Goal: Task Accomplishment & Management: Manage account settings

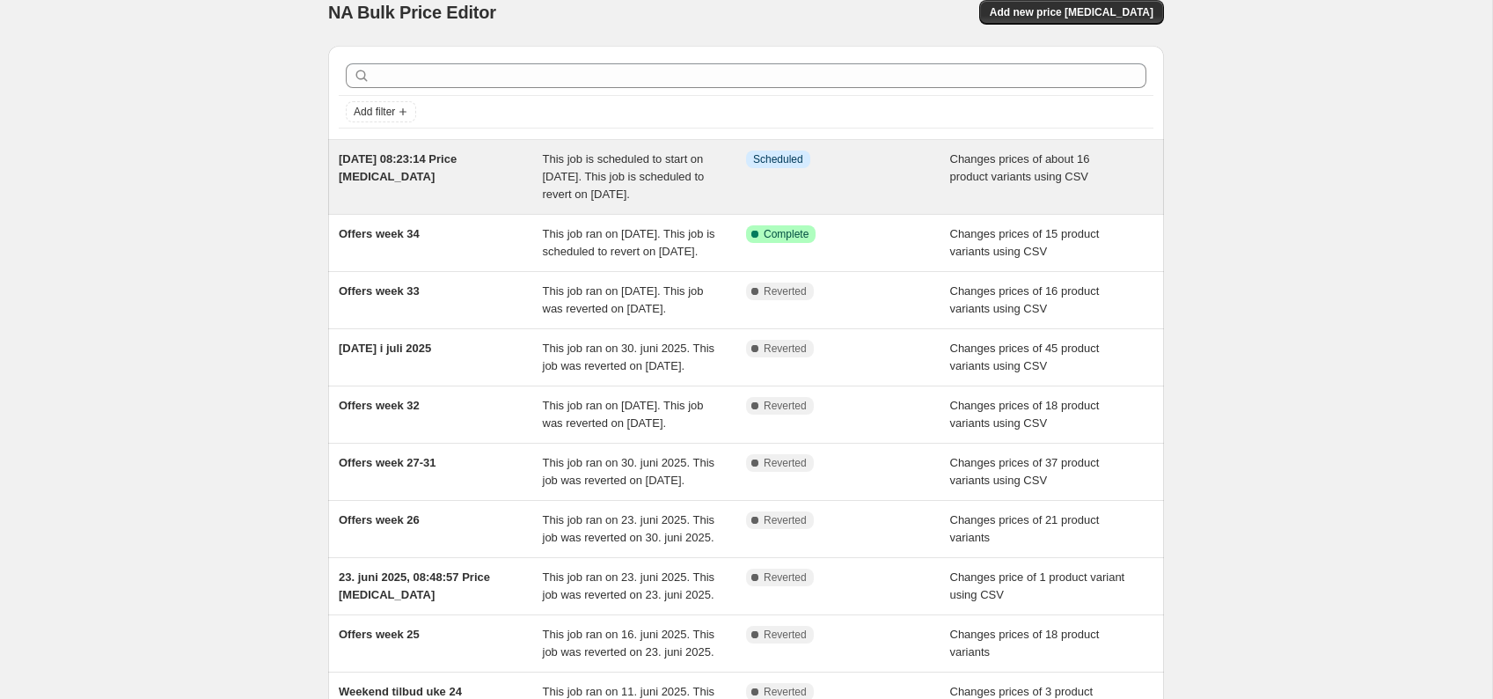
scroll to position [11, 0]
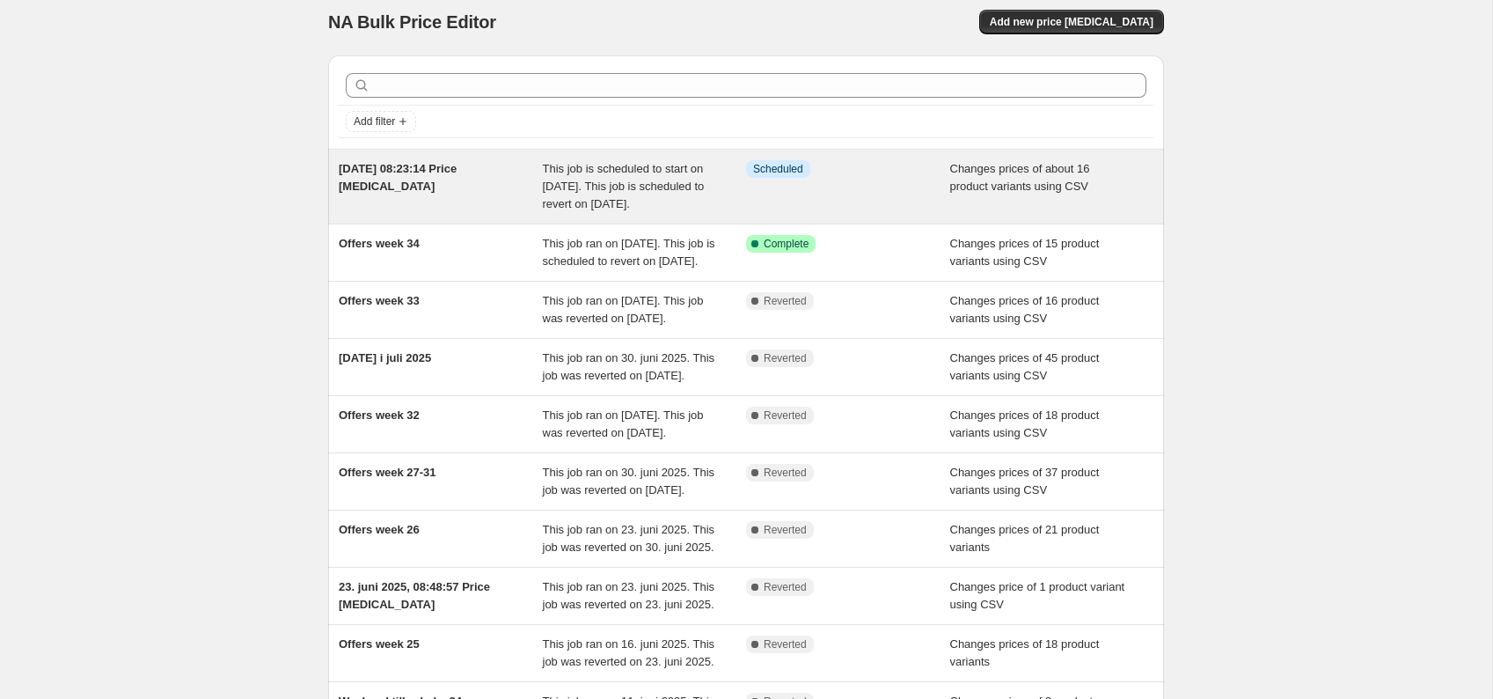
click at [627, 177] on div "This job is scheduled to start on [DATE]. This job is scheduled to revert on [D…" at bounding box center [645, 186] width 204 height 53
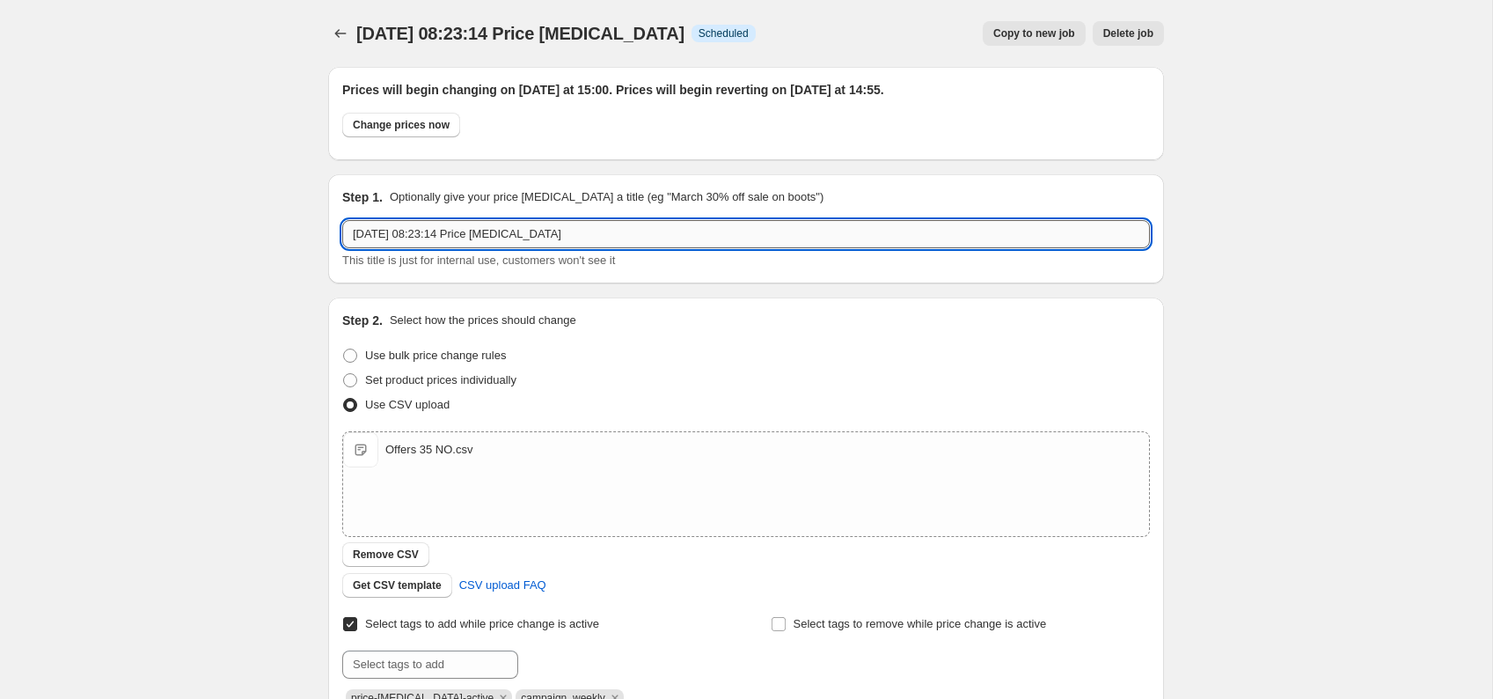
drag, startPoint x: 598, startPoint y: 232, endPoint x: 209, endPoint y: 187, distance: 392.5
click at [342, 220] on input "[DATE] 08:23:14 Price [MEDICAL_DATA]" at bounding box center [746, 234] width 808 height 28
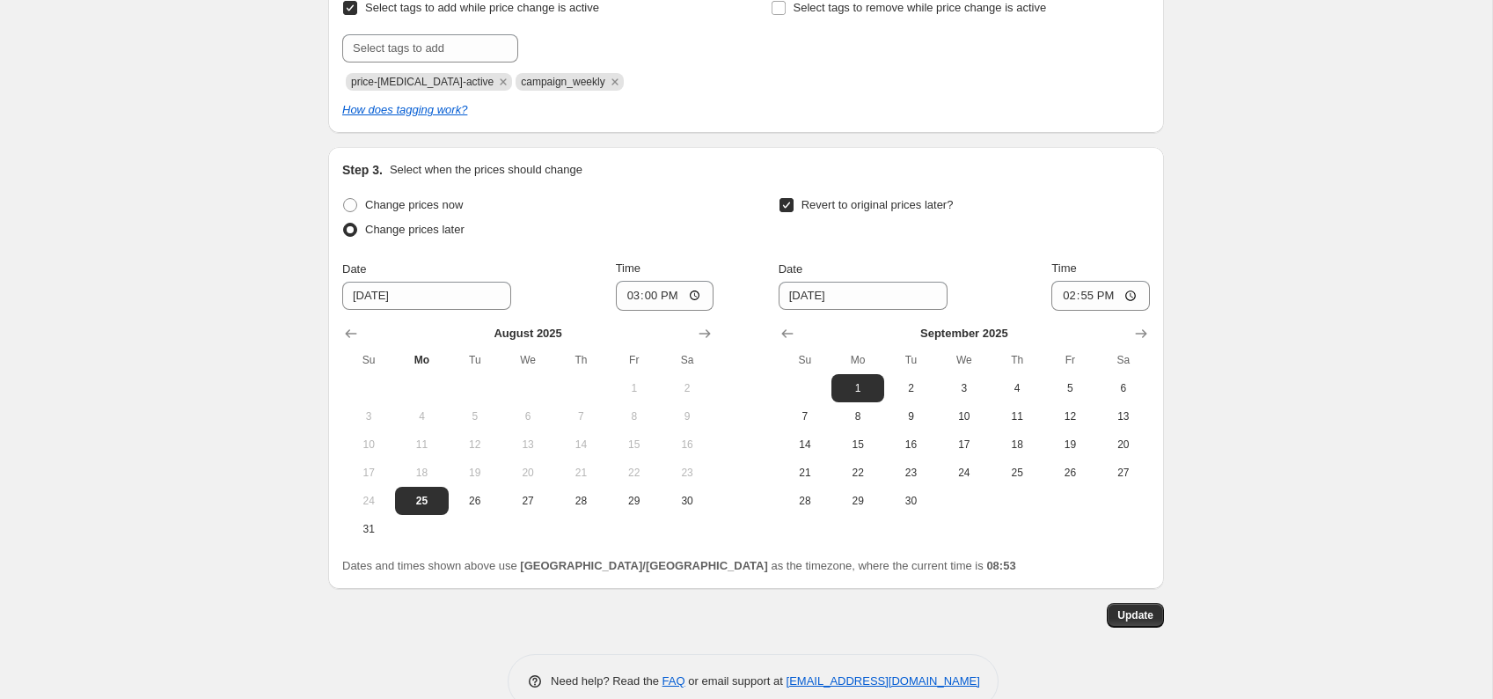
scroll to position [650, 0]
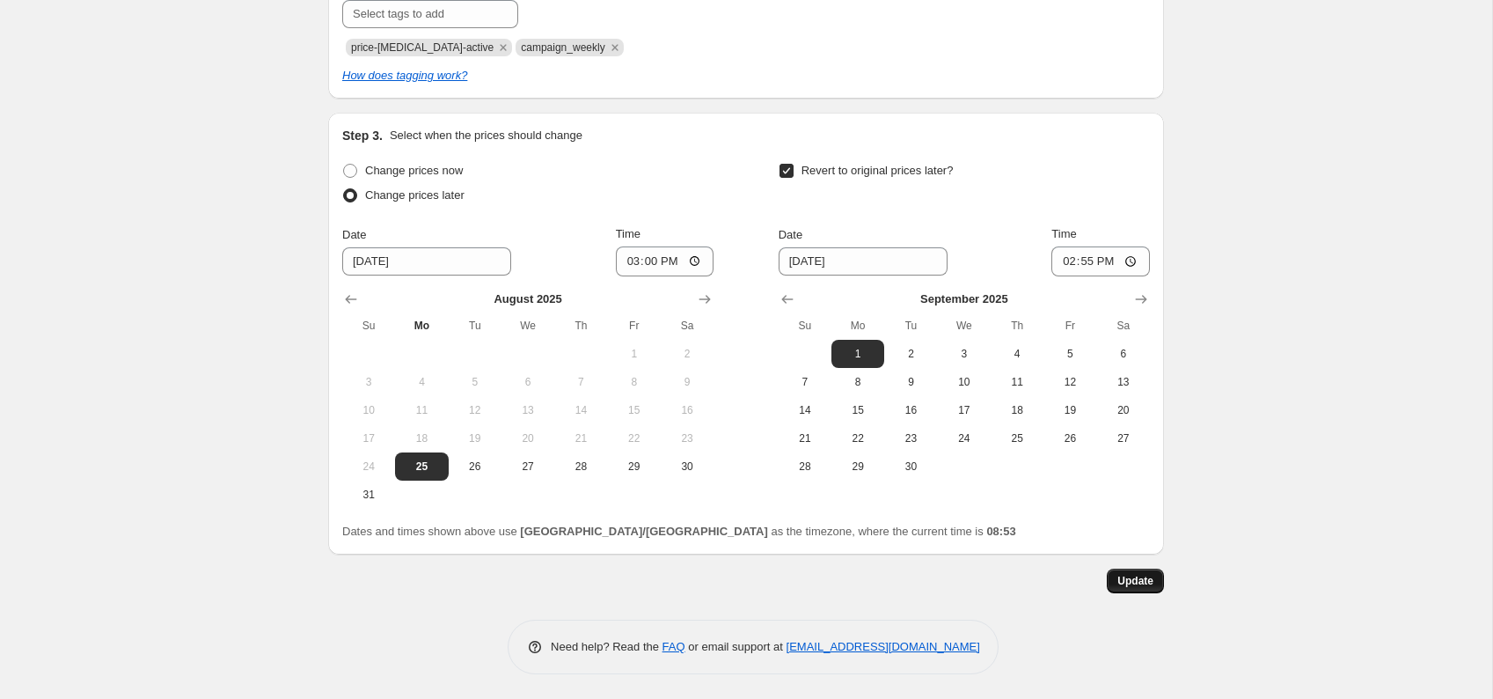
type input "Offers week 35"
click at [1130, 574] on span "Update" at bounding box center [1136, 581] width 36 height 14
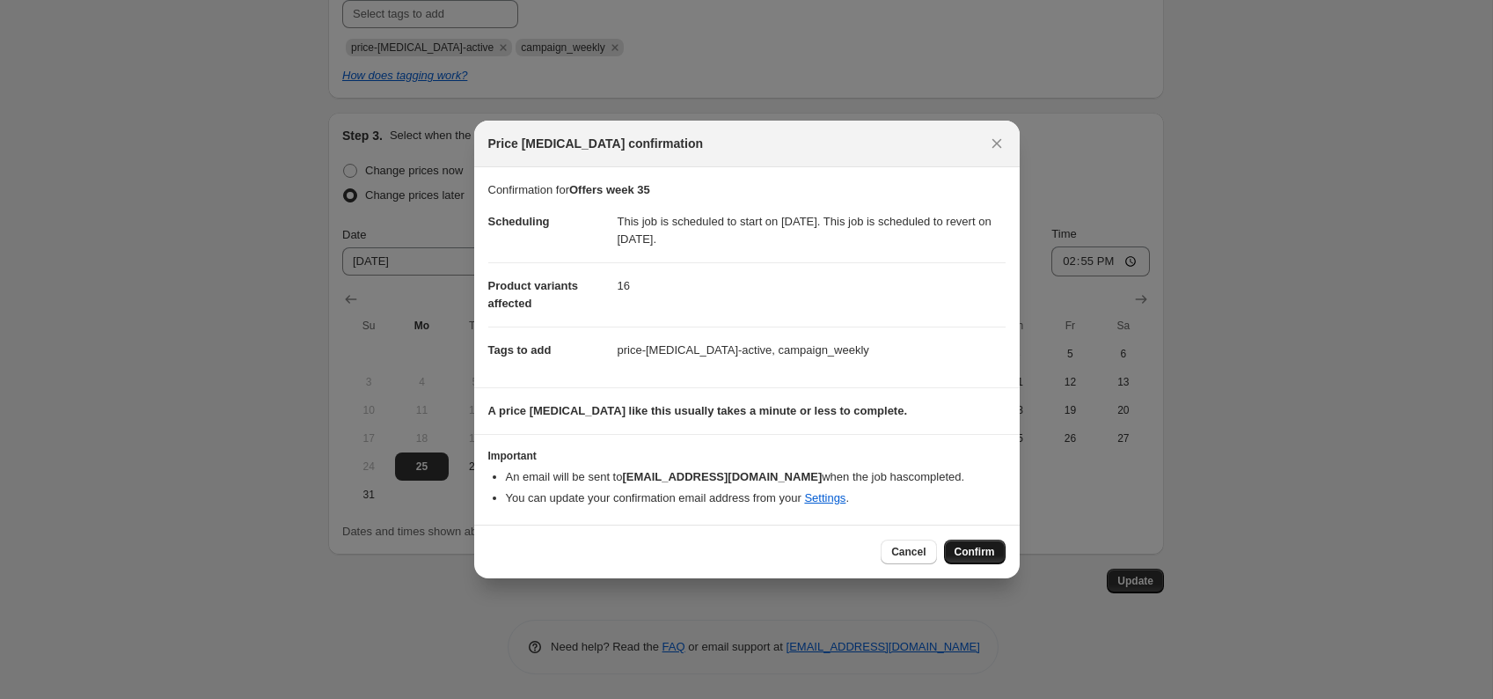
click at [969, 550] on span "Confirm" at bounding box center [975, 552] width 40 height 14
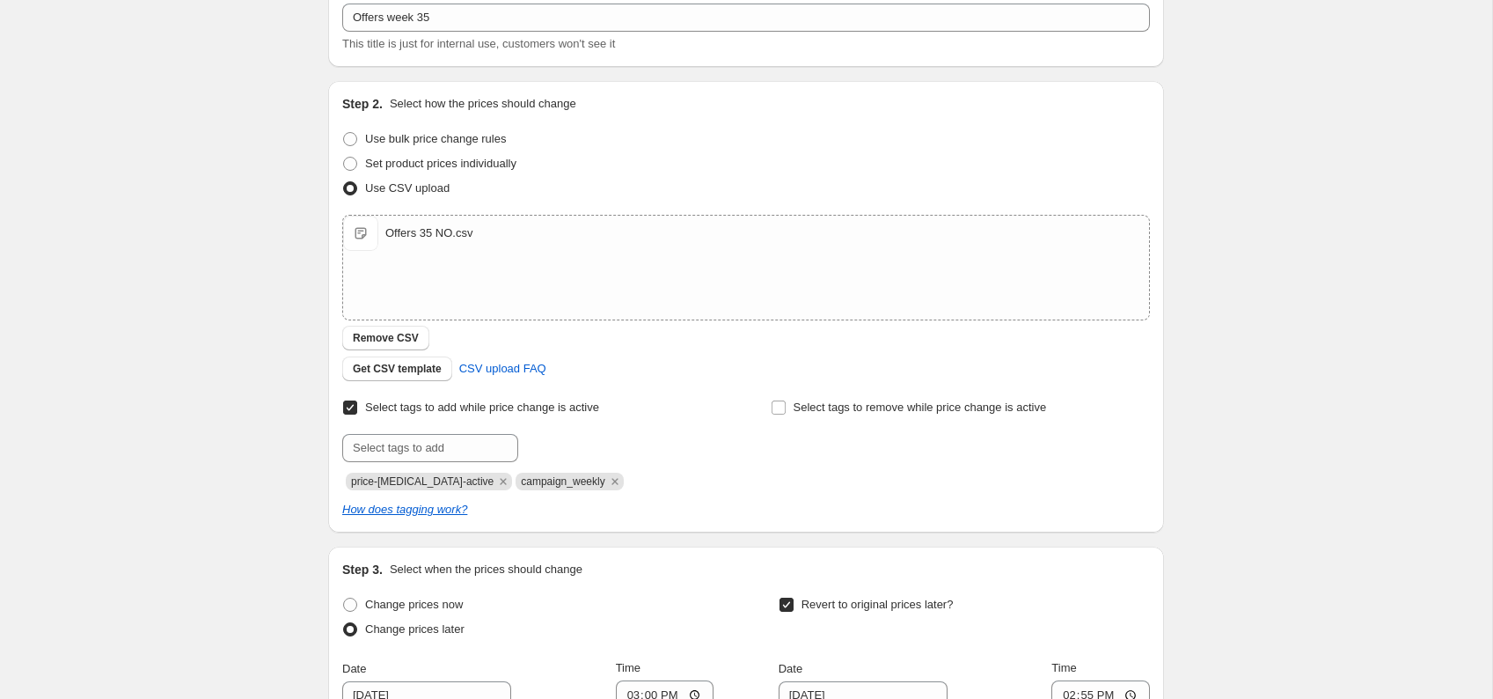
scroll to position [0, 0]
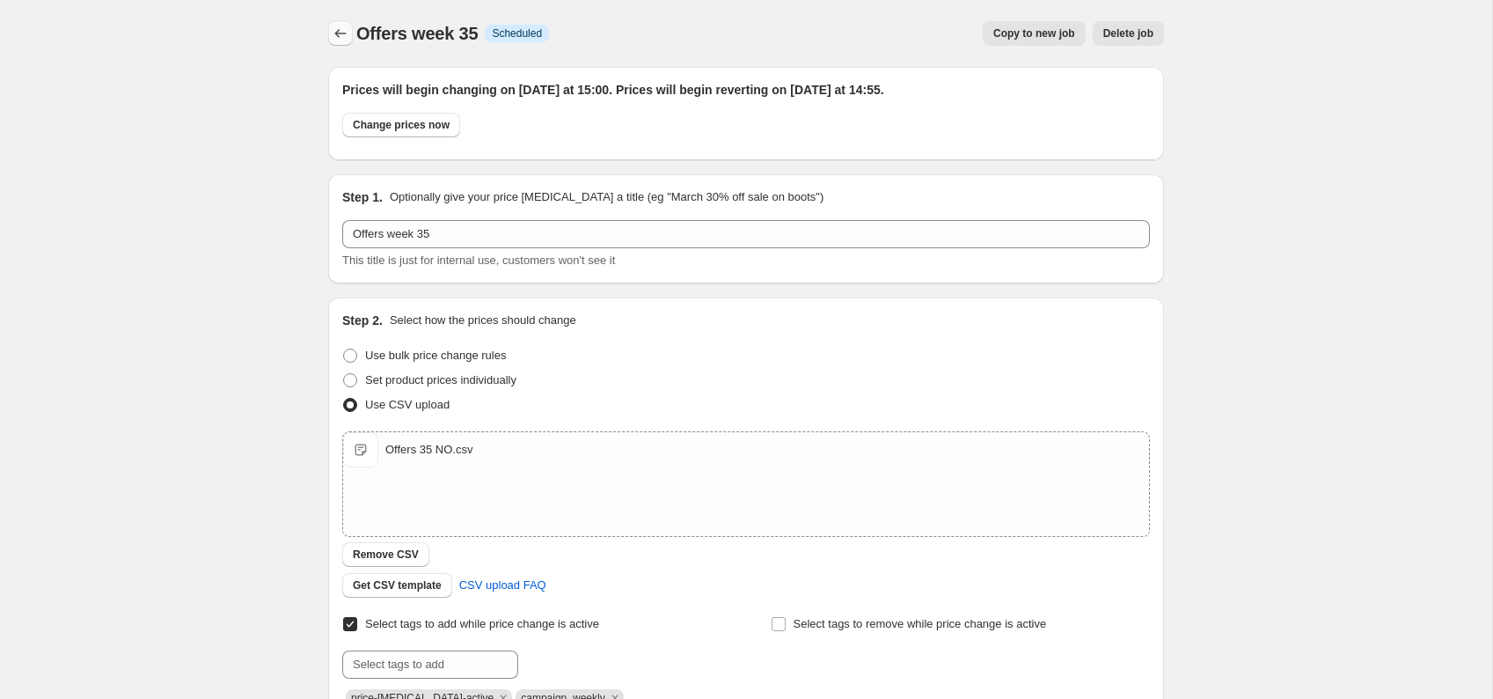
click at [341, 31] on icon "Price change jobs" at bounding box center [341, 34] width 18 height 18
